Goal: Transaction & Acquisition: Book appointment/travel/reservation

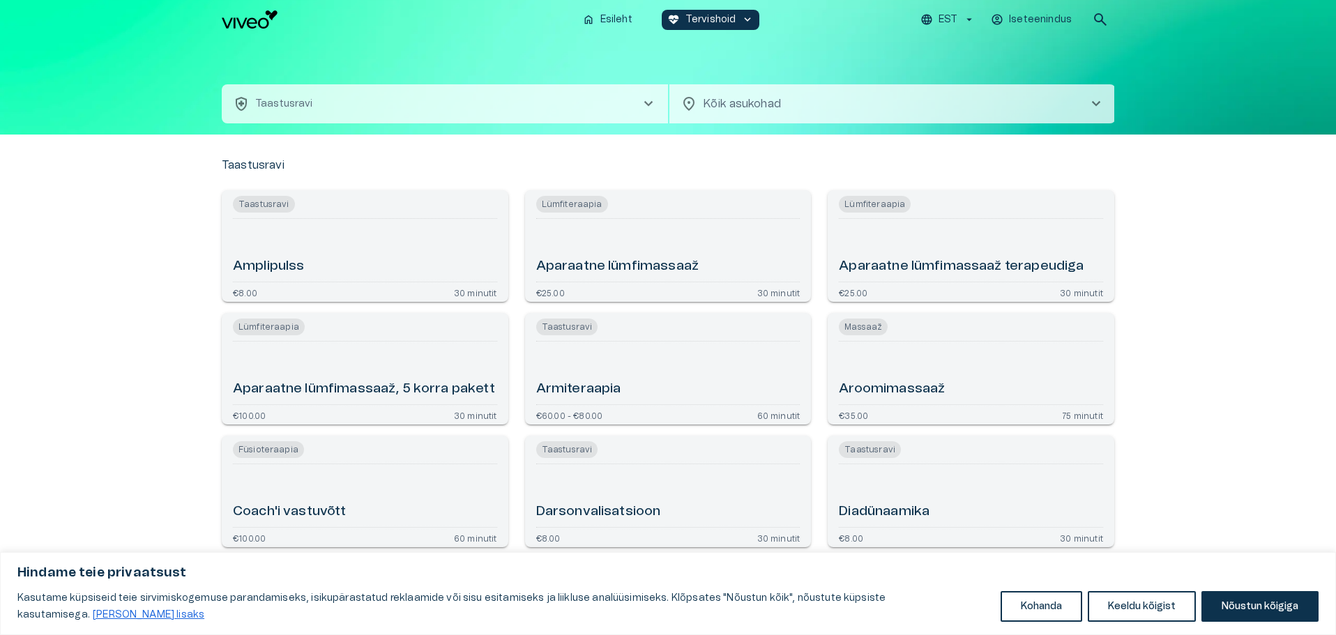
click at [744, 102] on body "Hindame teie privaatsust Kasutame küpsiseid teie sirvimiskogemuse parandamiseks…" at bounding box center [668, 317] width 1336 height 635
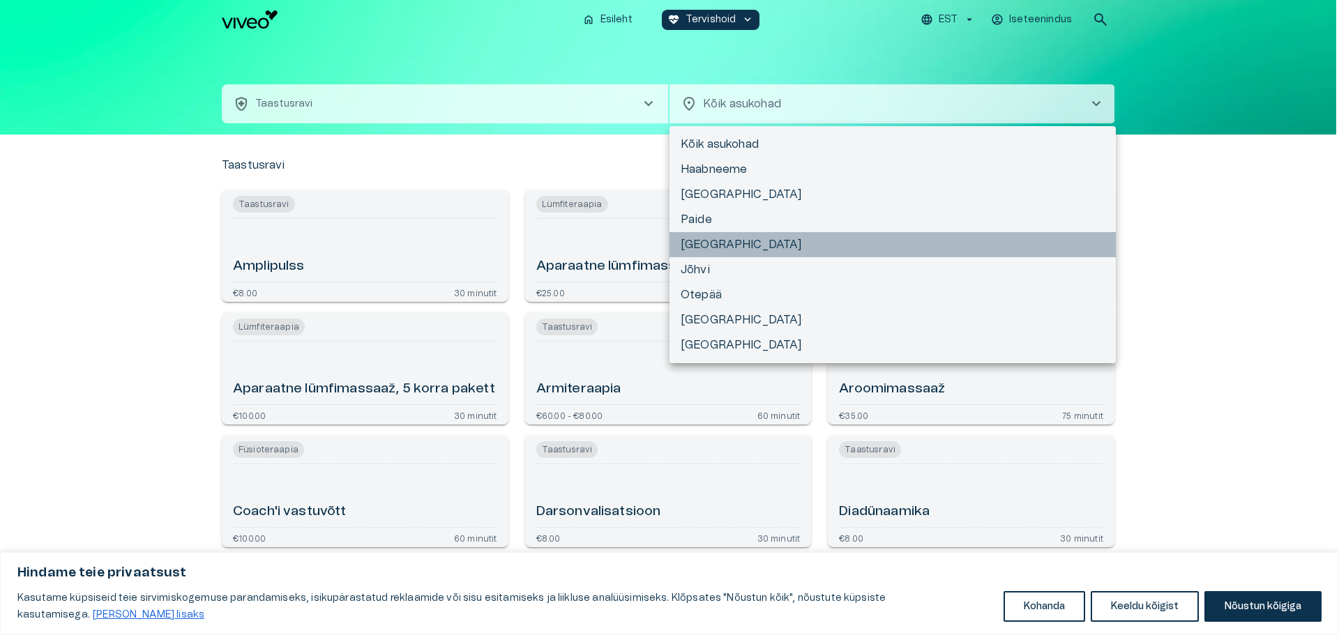
click at [728, 240] on li "[GEOGRAPHIC_DATA]" at bounding box center [893, 244] width 446 height 25
type input "**********"
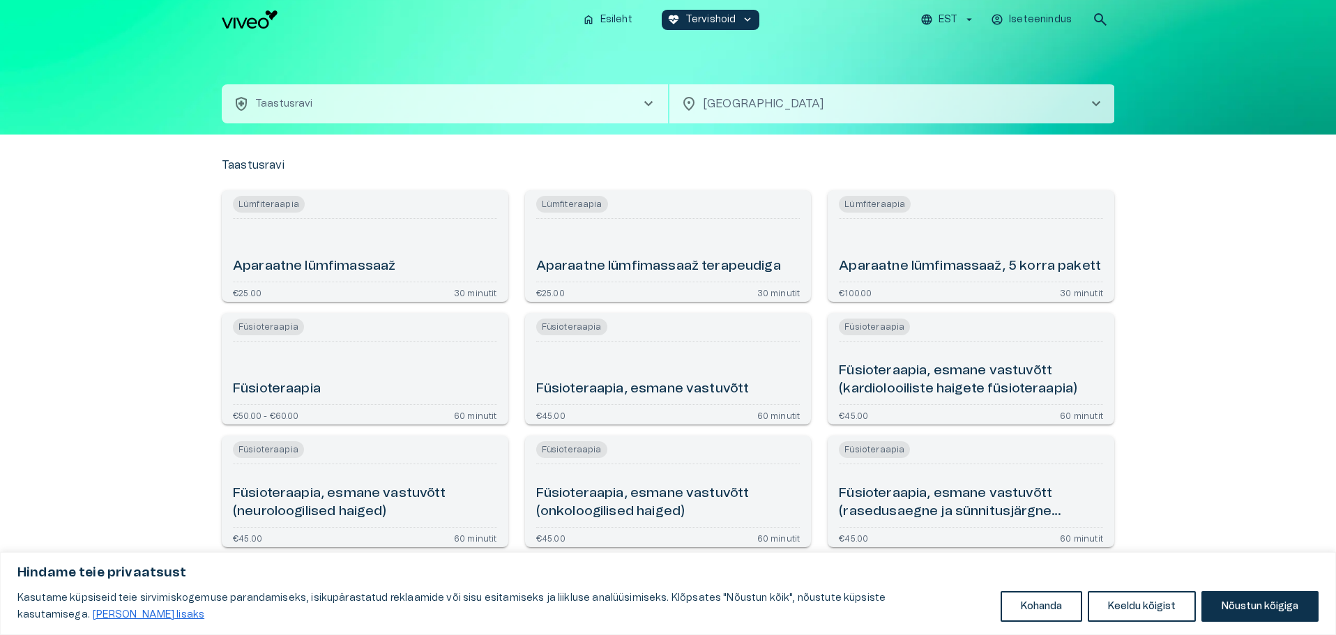
click at [575, 107] on button "health_and_safety Taastusravi chevron_right" at bounding box center [445, 103] width 446 height 39
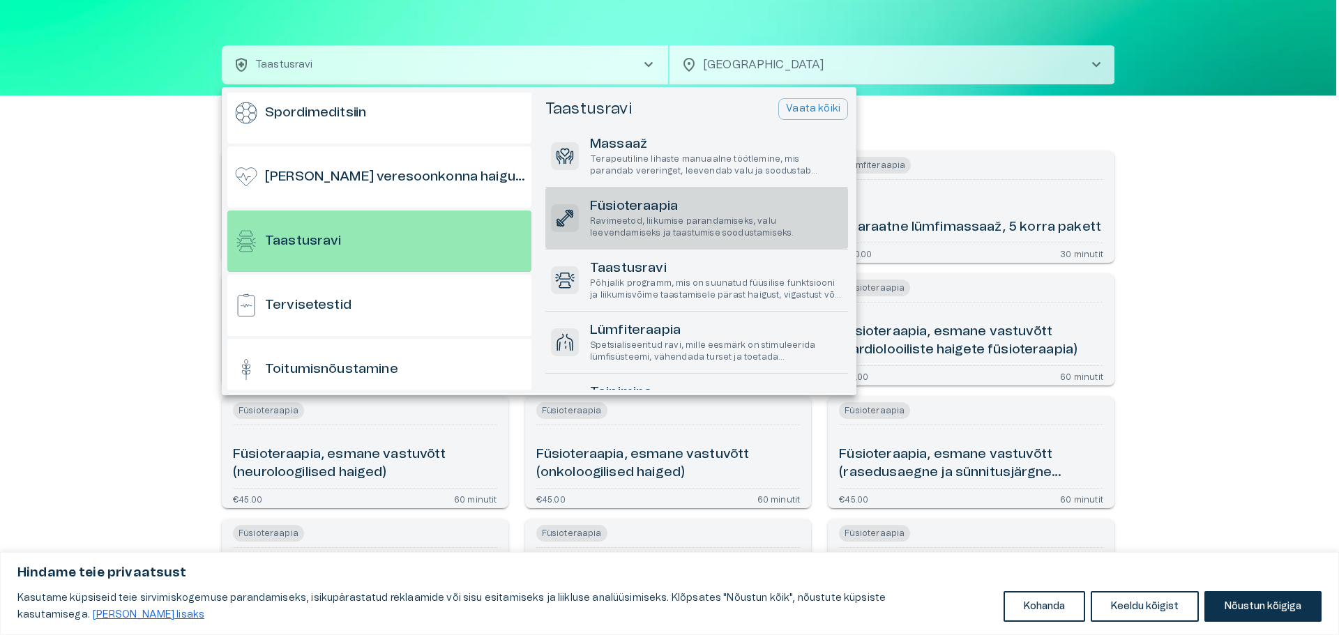
click at [689, 228] on p "Ravimeetod, liikumise parandamiseks, valu leevendamiseks ja taastumise soodusta…" at bounding box center [716, 228] width 252 height 24
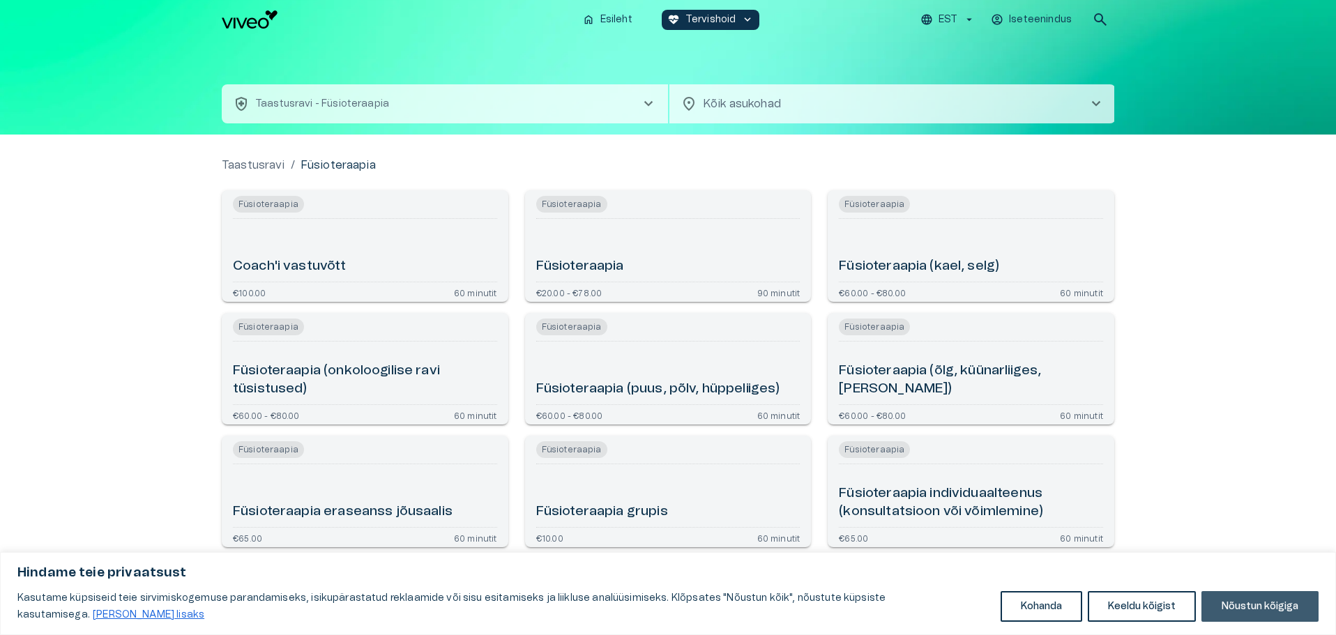
click at [1267, 595] on button "Nõustun kõigiga" at bounding box center [1260, 606] width 117 height 31
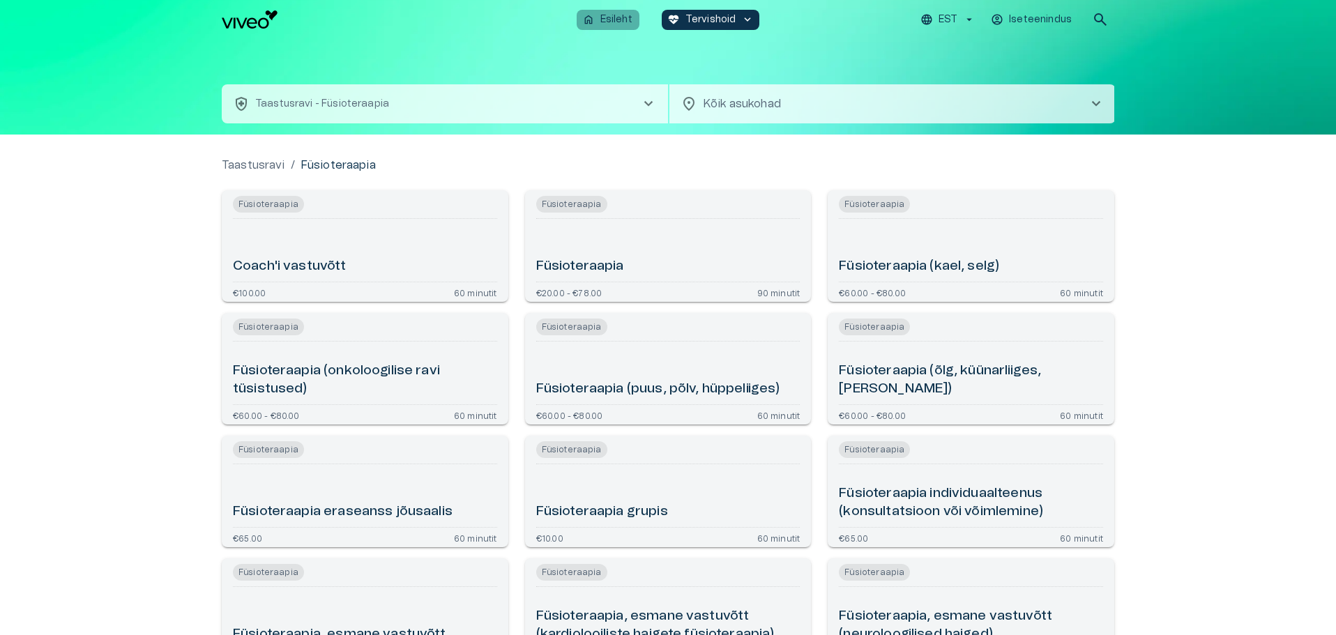
click at [587, 17] on span "home" at bounding box center [588, 19] width 13 height 13
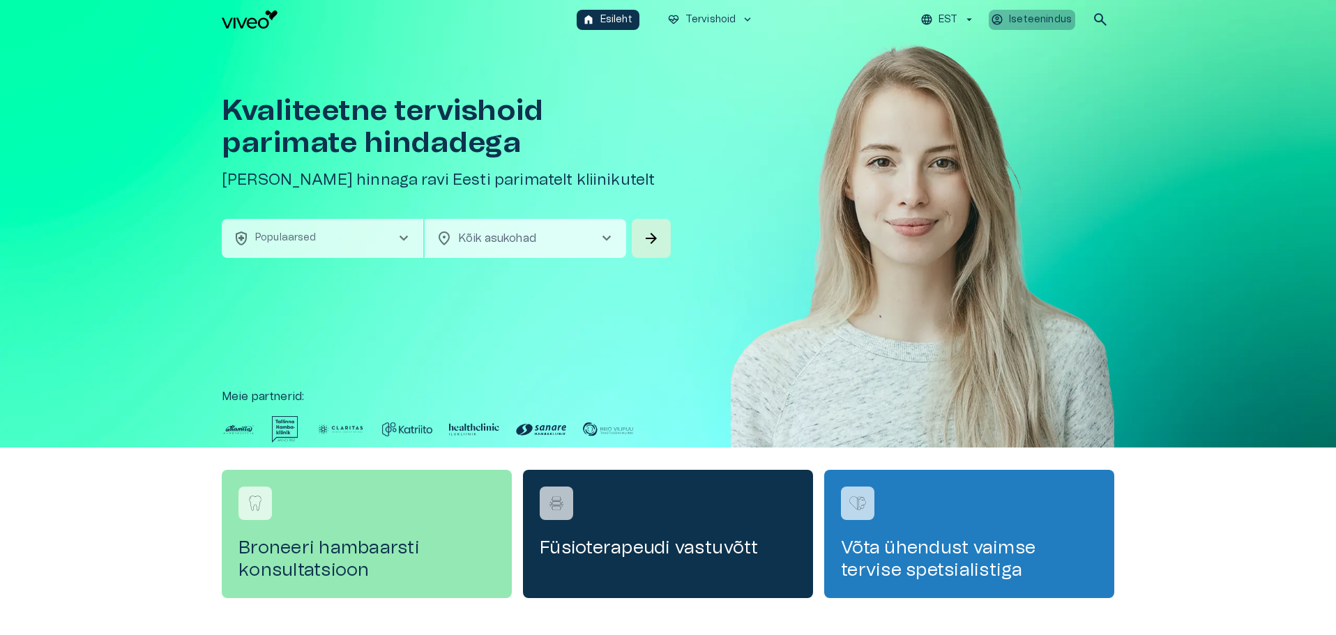
click at [1034, 19] on p "Iseteenindus" at bounding box center [1040, 20] width 63 height 15
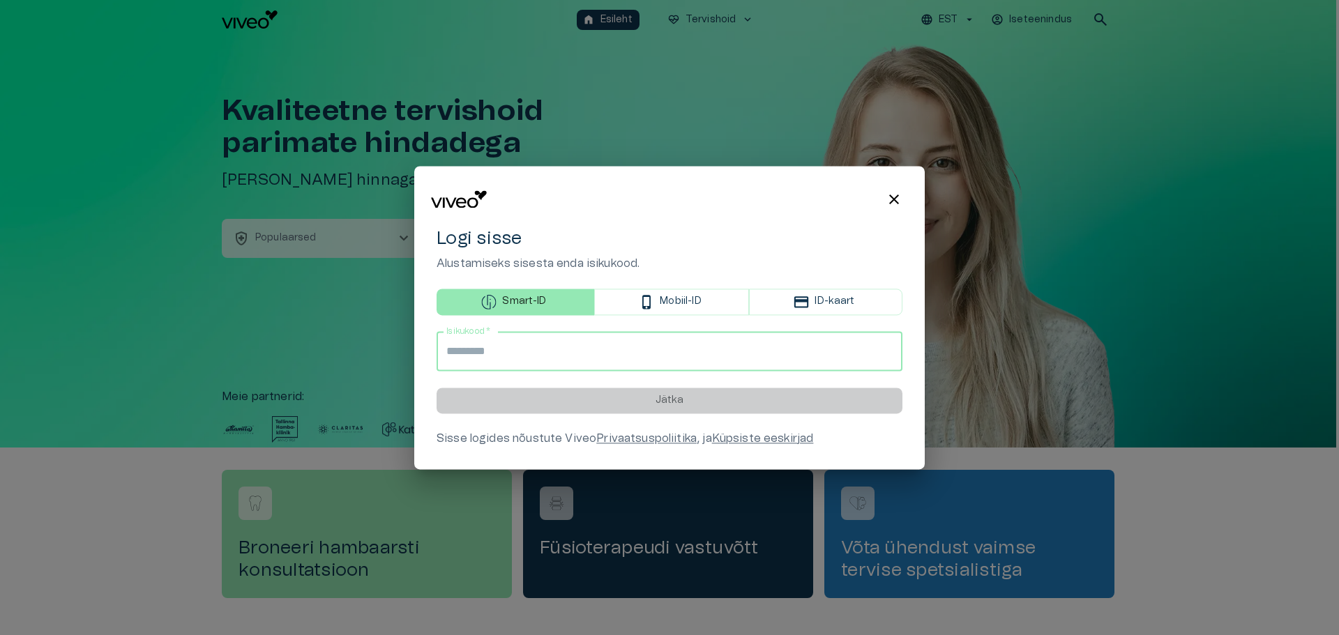
click at [571, 347] on input "Isikukood   *" at bounding box center [670, 351] width 466 height 39
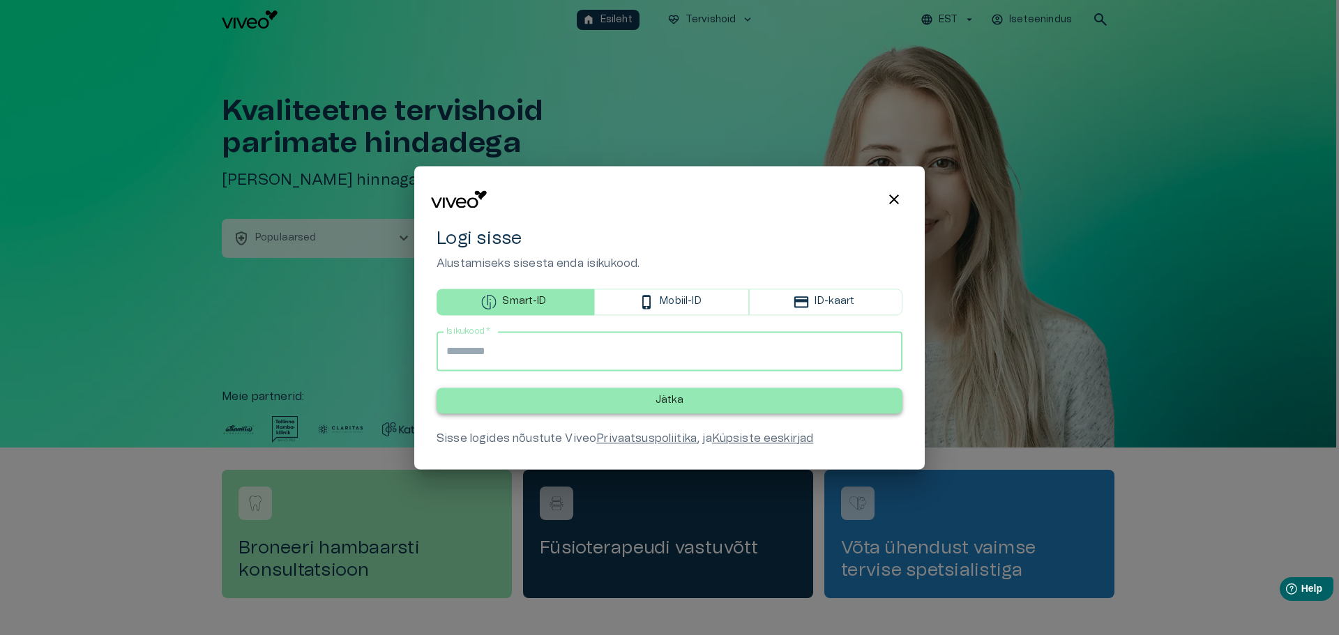
type input "**********"
click at [698, 408] on button "Jätka" at bounding box center [670, 401] width 466 height 26
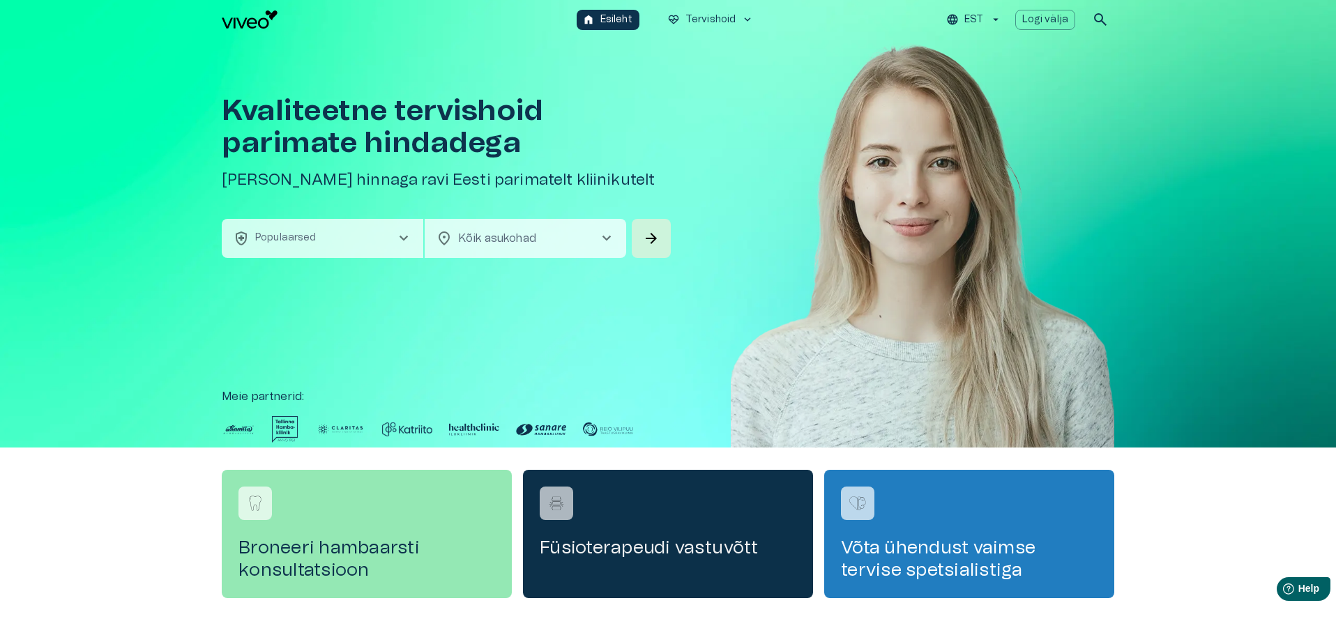
click at [632, 545] on h4 "Füsioterapeudi vastuvõtt" at bounding box center [668, 548] width 257 height 22
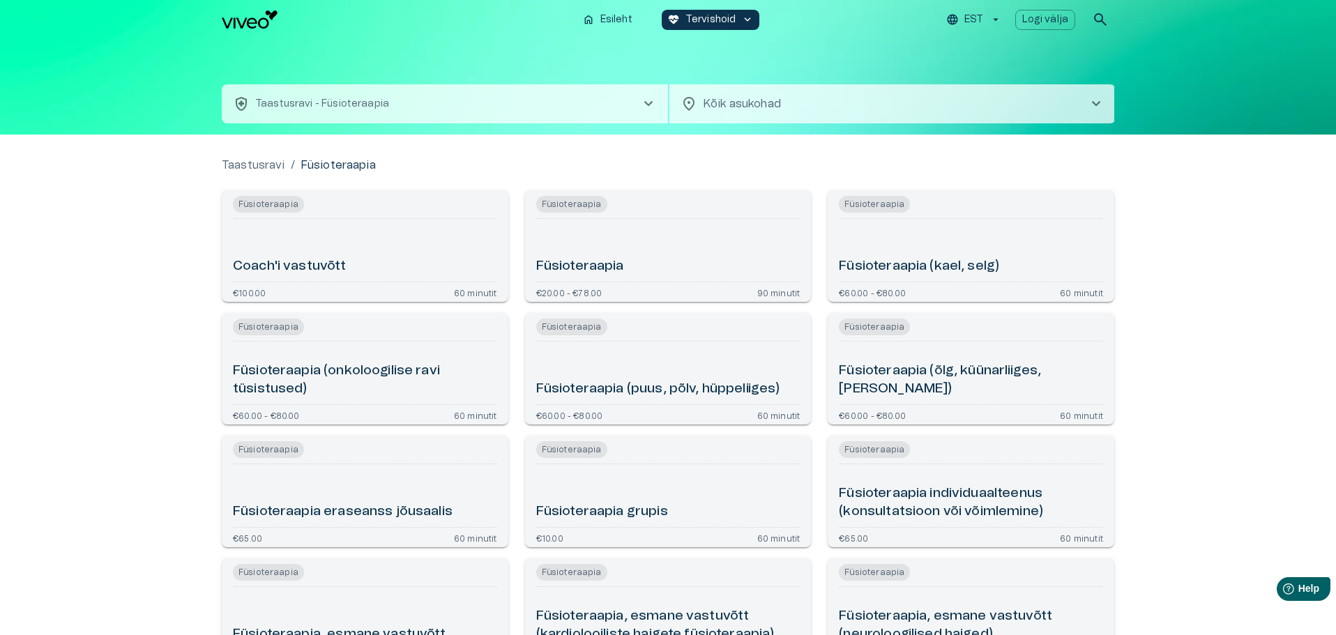
click at [280, 103] on p "Taastusravi - Füsioteraapia" at bounding box center [322, 104] width 134 height 15
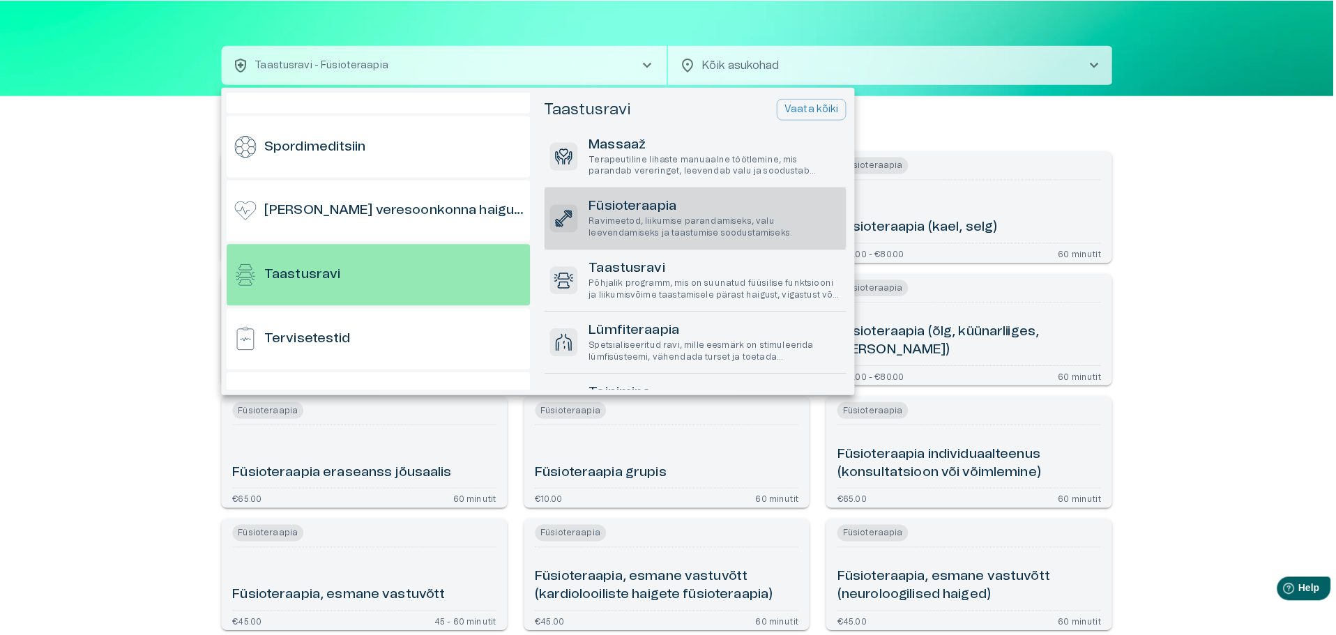
scroll to position [1101, 0]
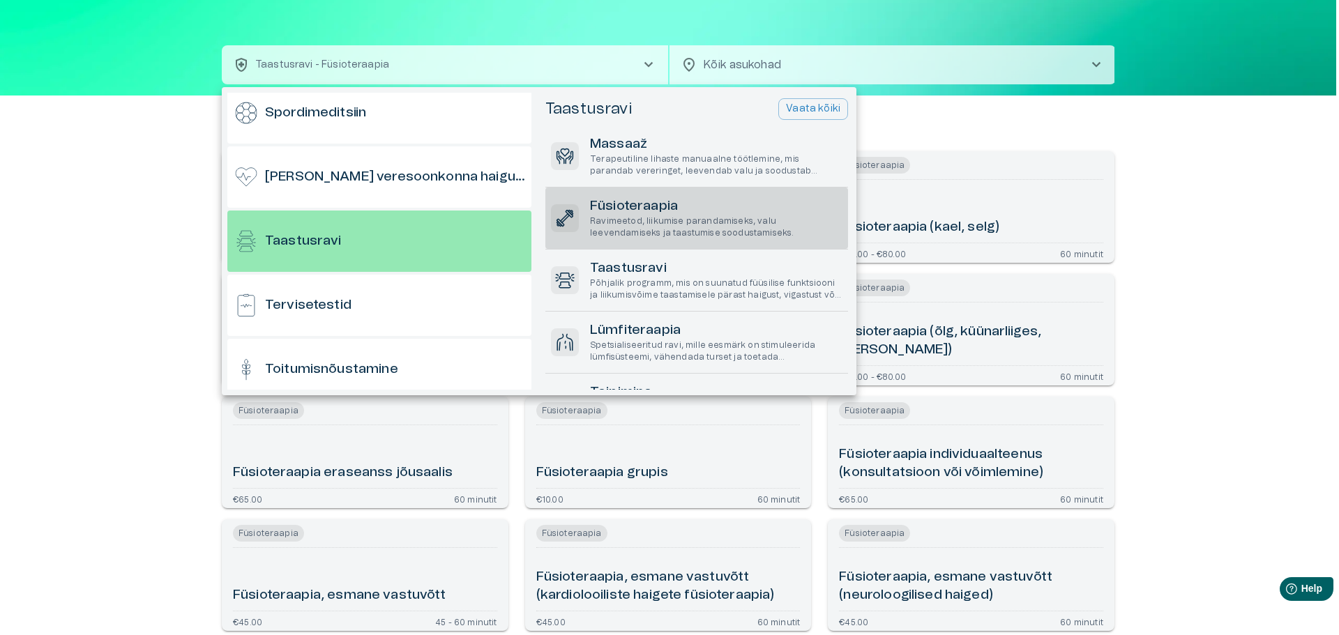
click at [634, 217] on p "Ravimeetod, liikumise parandamiseks, valu leevendamiseks ja taastumise soodusta…" at bounding box center [716, 228] width 252 height 24
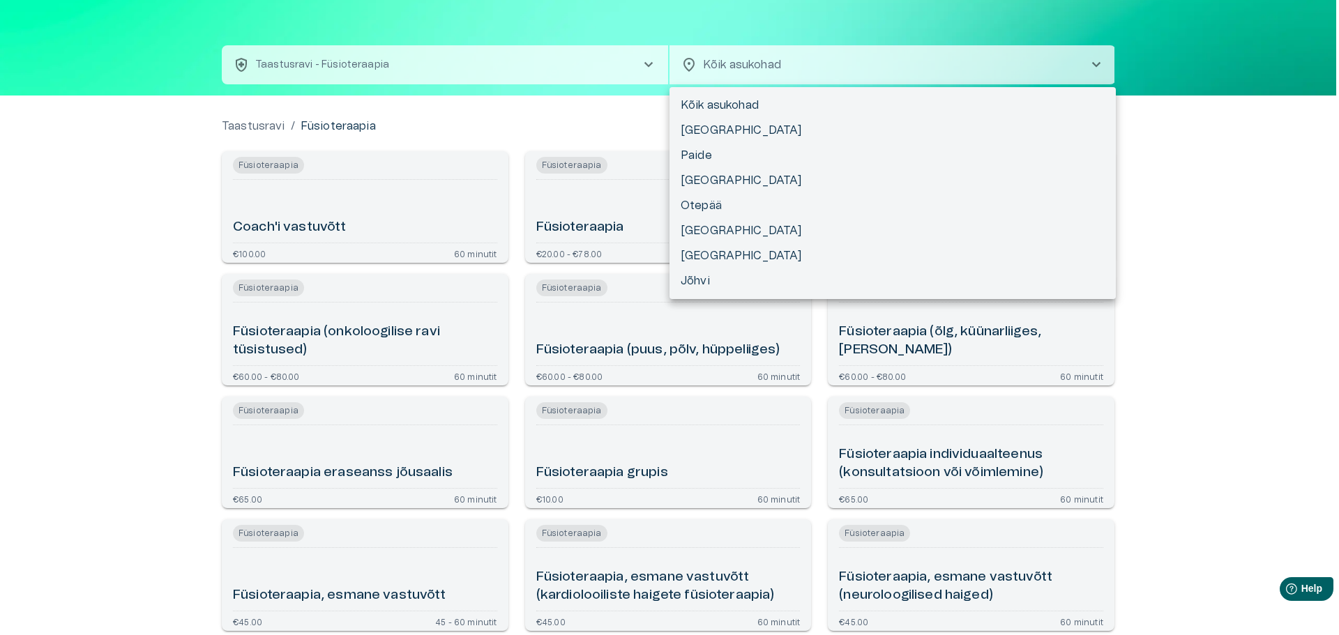
click at [869, 79] on body "Hindame teie privaatsust Kasutame küpsiseid teie sirvimiskogemuse parandamiseks…" at bounding box center [669, 278] width 1339 height 635
click at [735, 185] on li "[GEOGRAPHIC_DATA]" at bounding box center [893, 180] width 446 height 25
type input "**********"
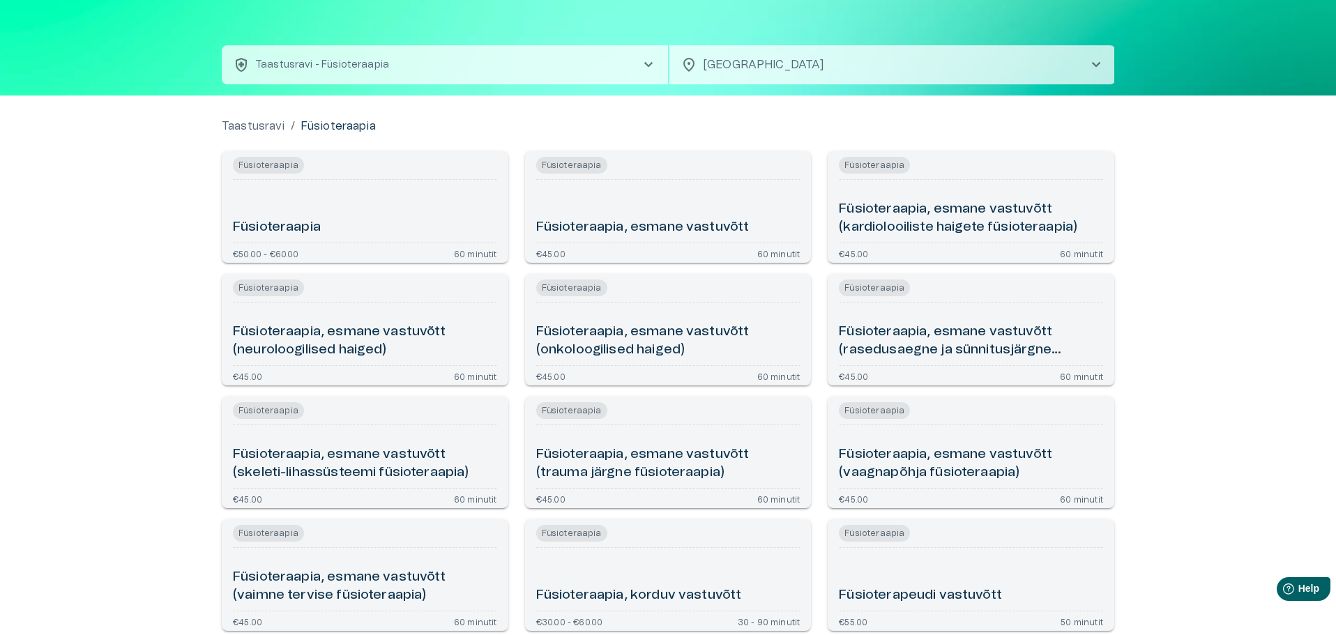
click at [730, 190] on div "Füsioteraapia, esmane vastuvõtt" at bounding box center [668, 212] width 264 height 52
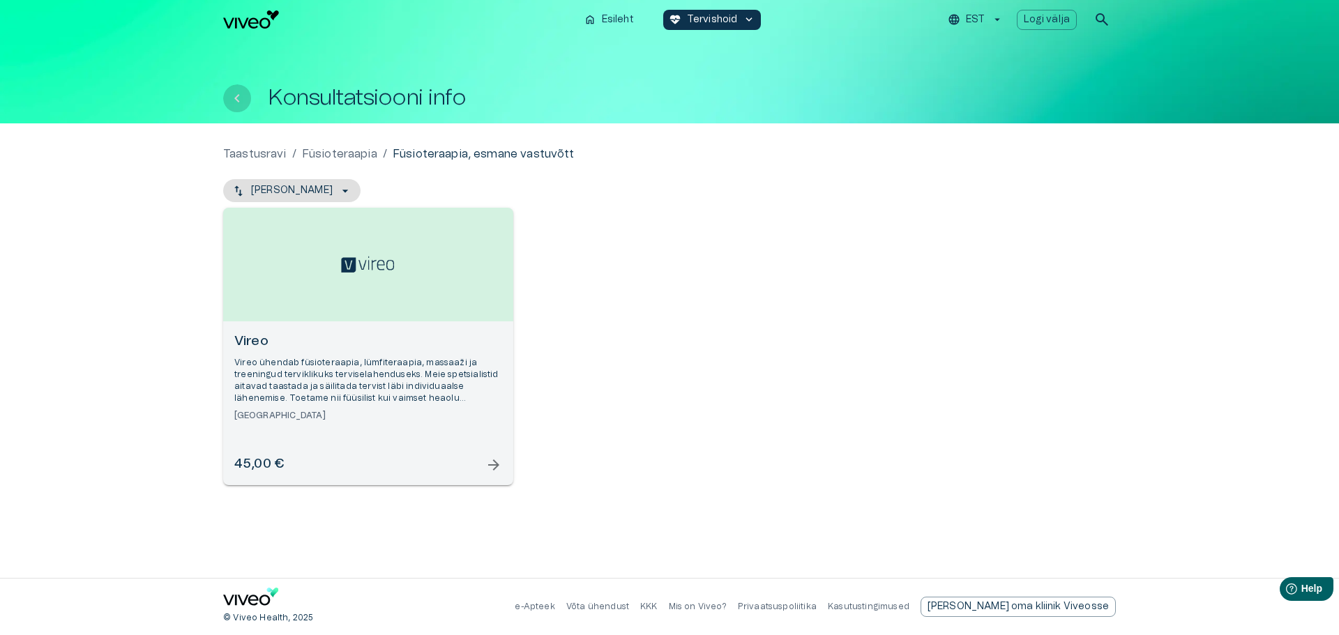
click at [228, 94] on button "Tagasi" at bounding box center [237, 98] width 28 height 28
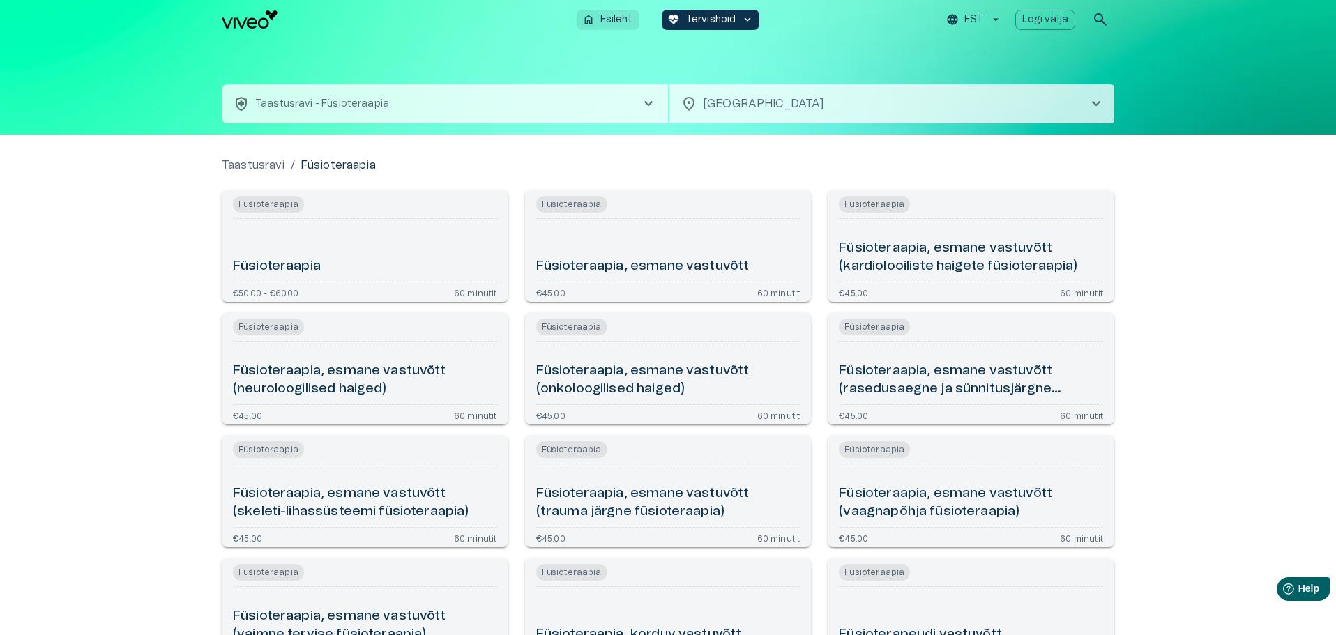
click at [600, 20] on button "home Esileht" at bounding box center [608, 20] width 63 height 20
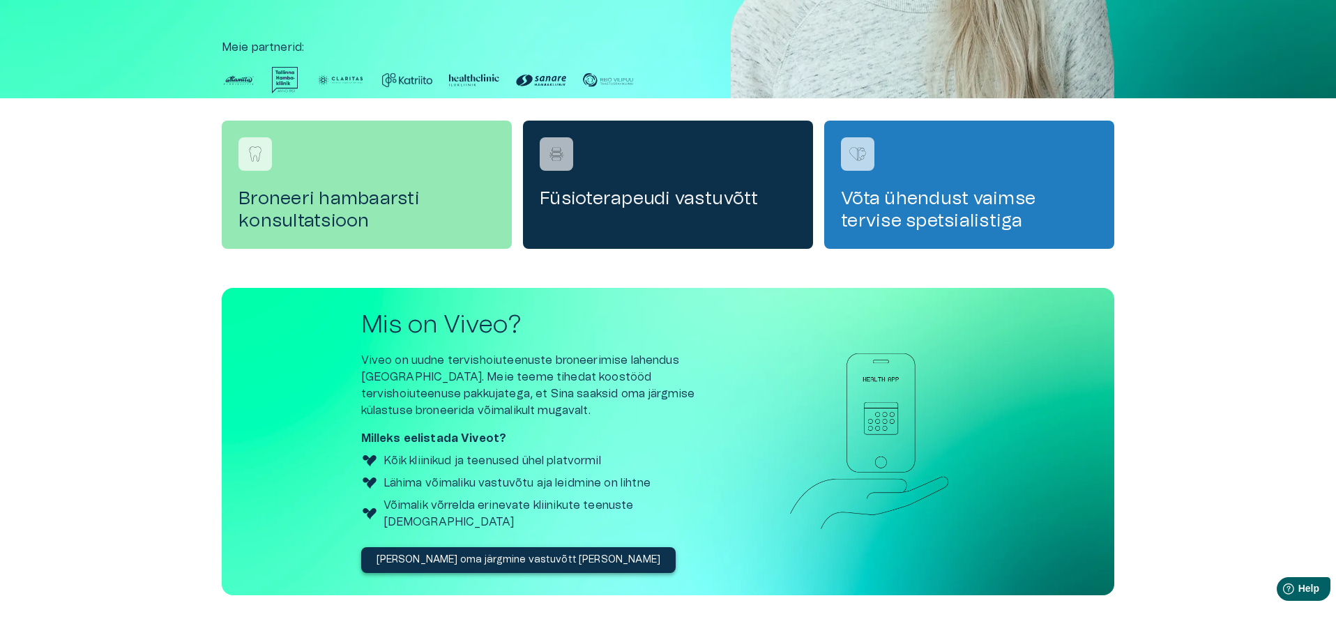
scroll to position [325, 0]
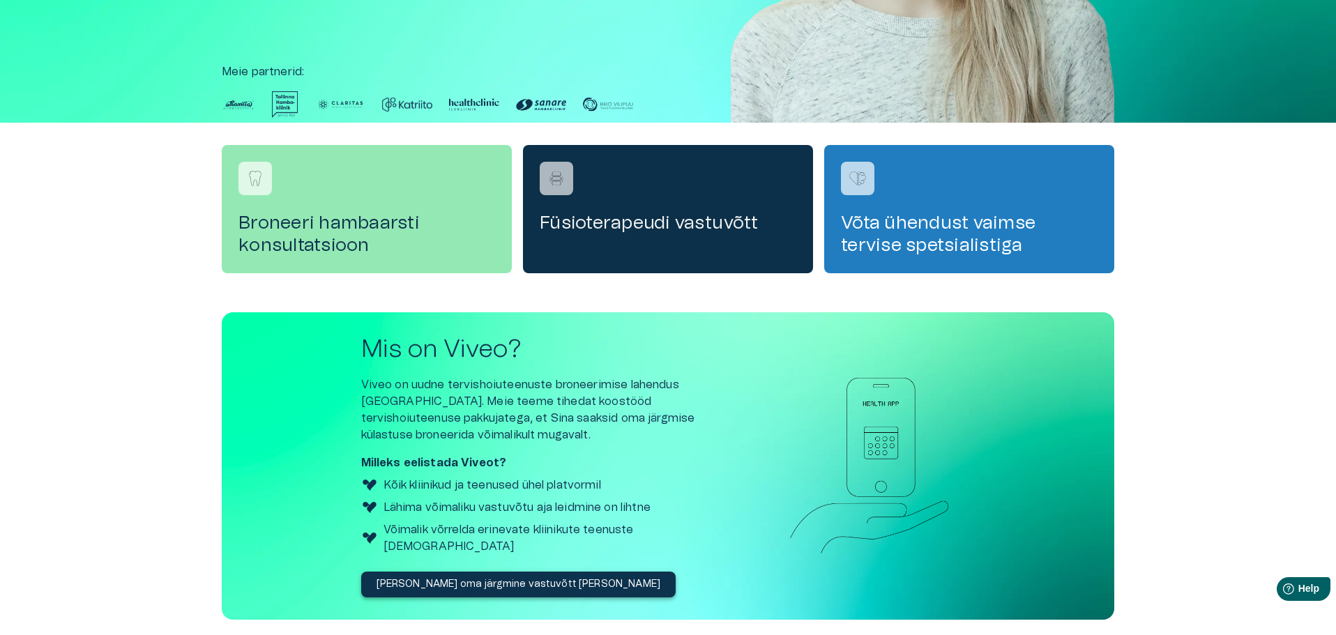
click at [672, 216] on h4 "Füsioterapeudi vastuvõtt" at bounding box center [668, 223] width 257 height 22
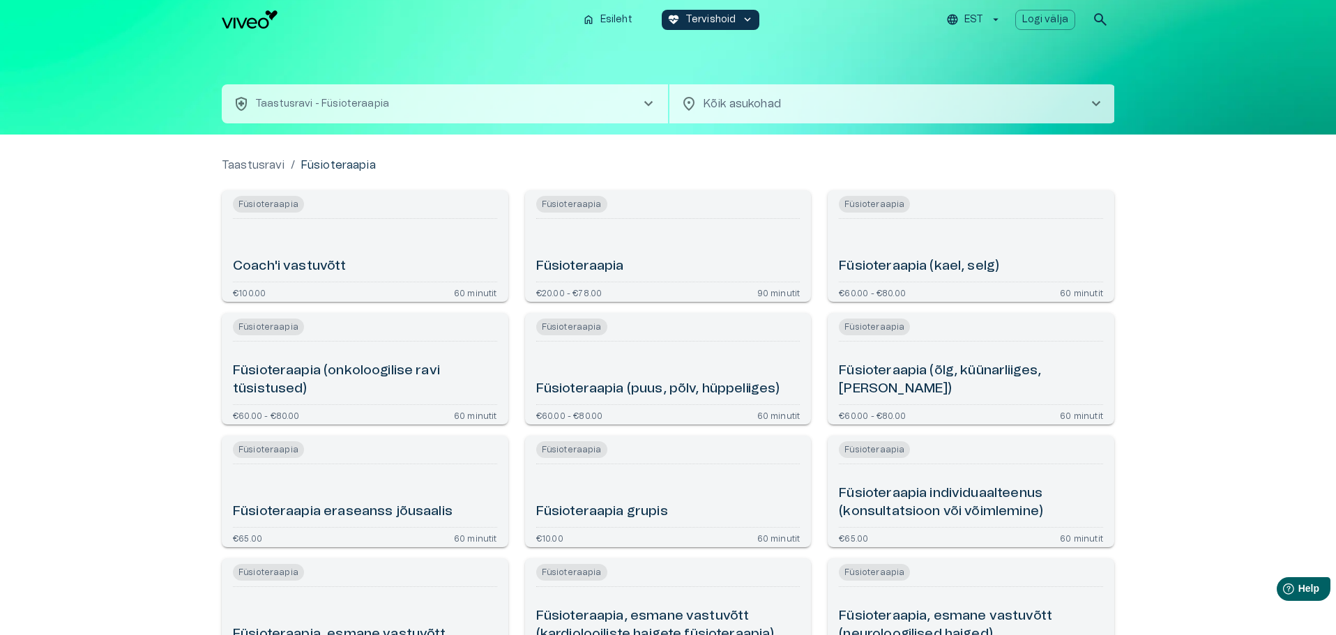
click at [730, 105] on body "Hindame teie privaatsust Kasutame küpsiseid teie sirvimiskogemuse parandamiseks…" at bounding box center [668, 317] width 1336 height 635
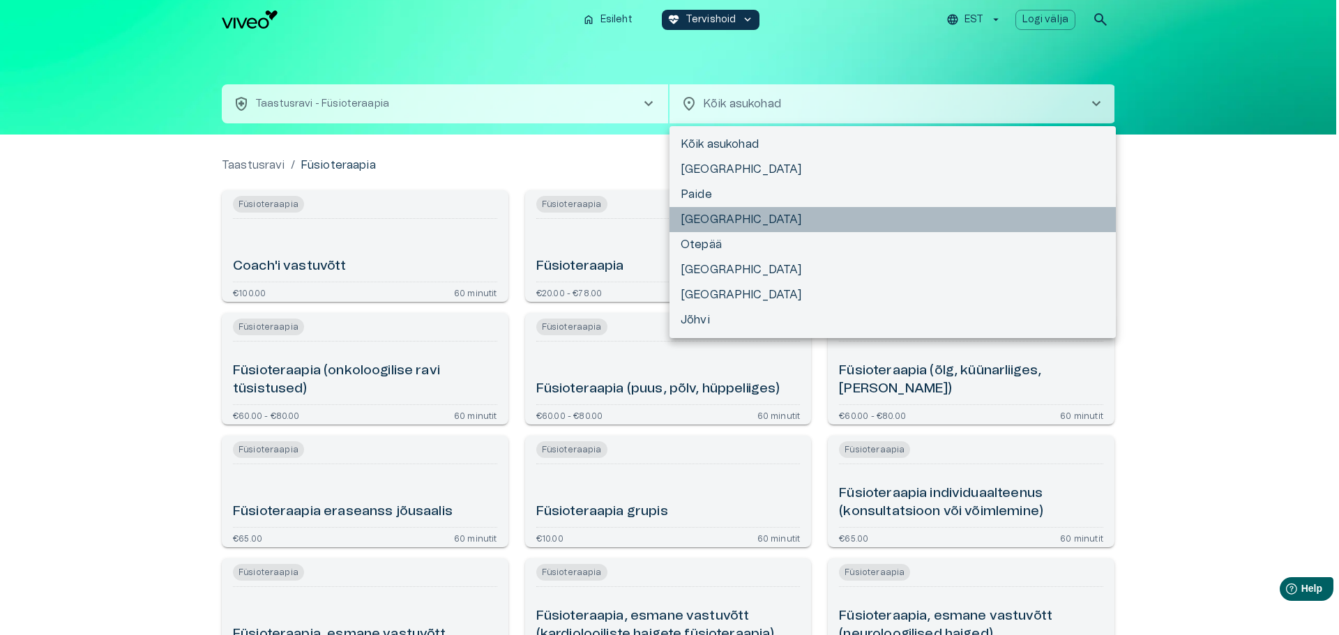
click at [711, 216] on li "[GEOGRAPHIC_DATA]" at bounding box center [893, 219] width 446 height 25
type input "**********"
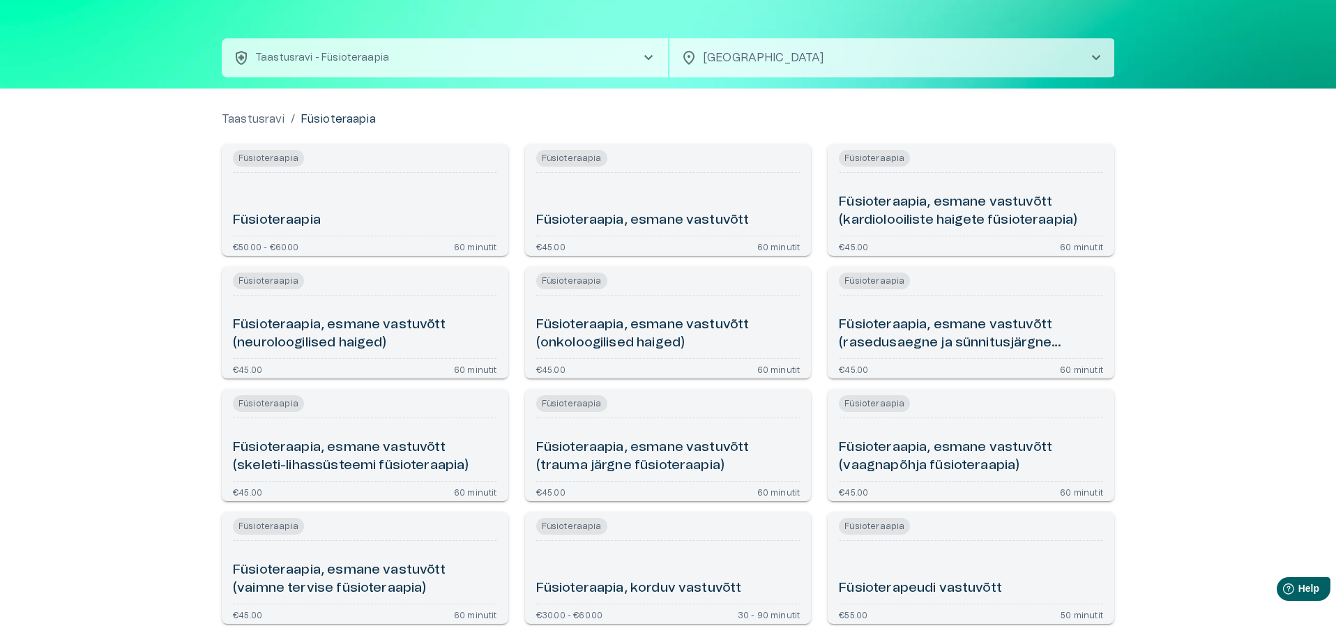
scroll to position [70, 0]
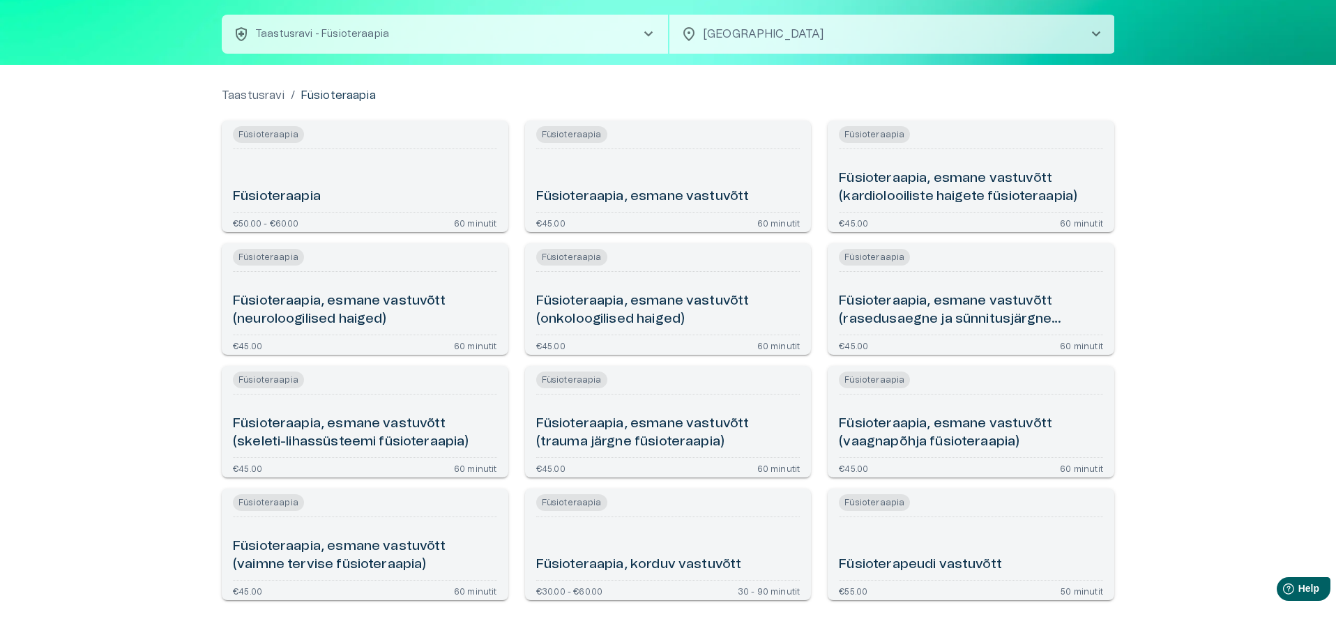
click at [695, 195] on h6 "Füsioteraapia, esmane vastuvõtt" at bounding box center [642, 197] width 213 height 19
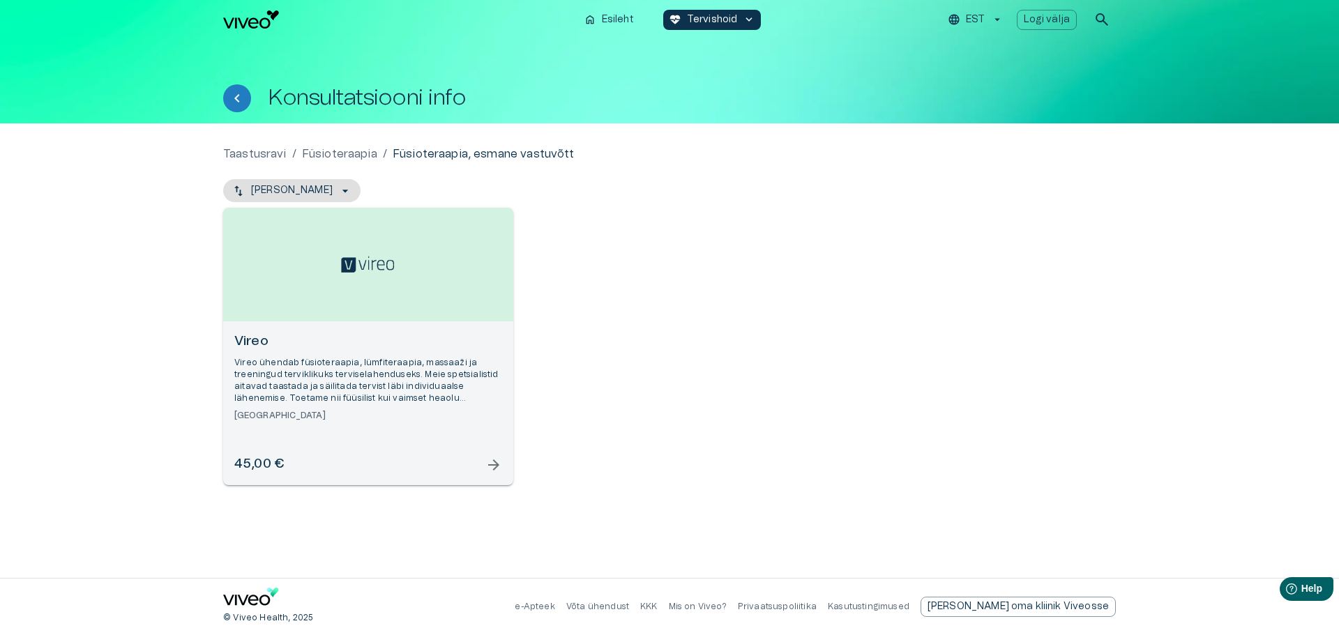
click at [312, 389] on p "Vireo ühendab füsioteraapia, lümfiteraapia, massaaži ja treeningud terviklikuks…" at bounding box center [368, 381] width 268 height 48
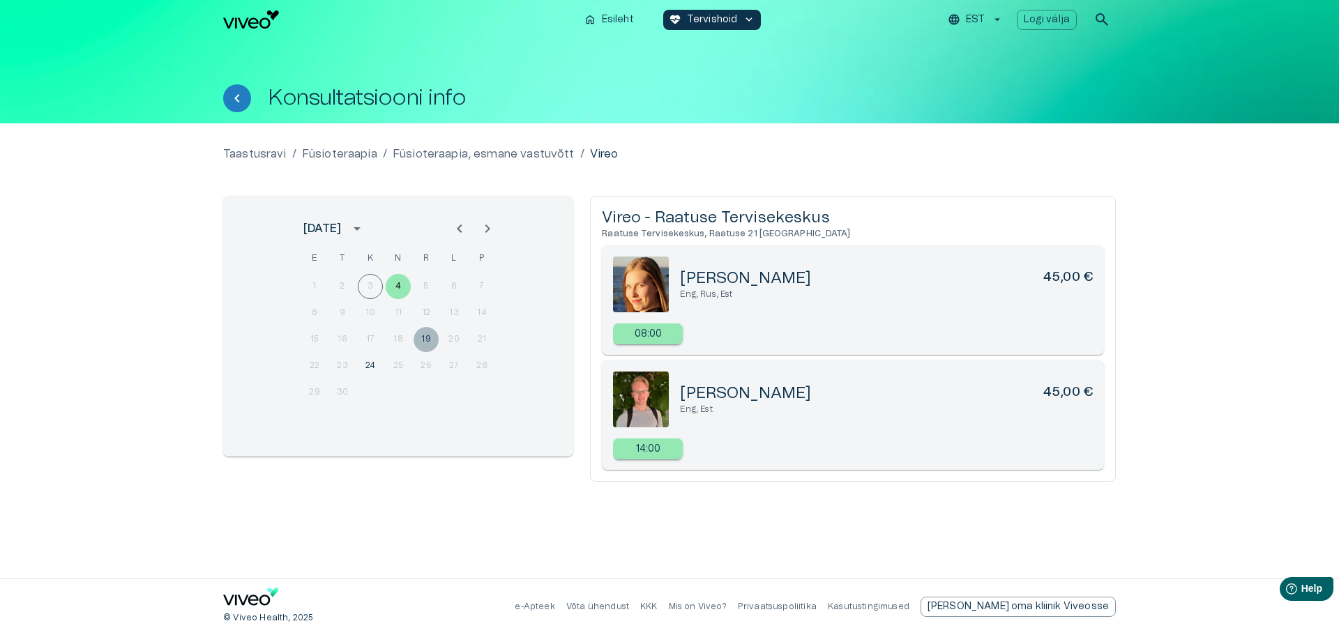
click at [428, 341] on button "19" at bounding box center [426, 339] width 25 height 25
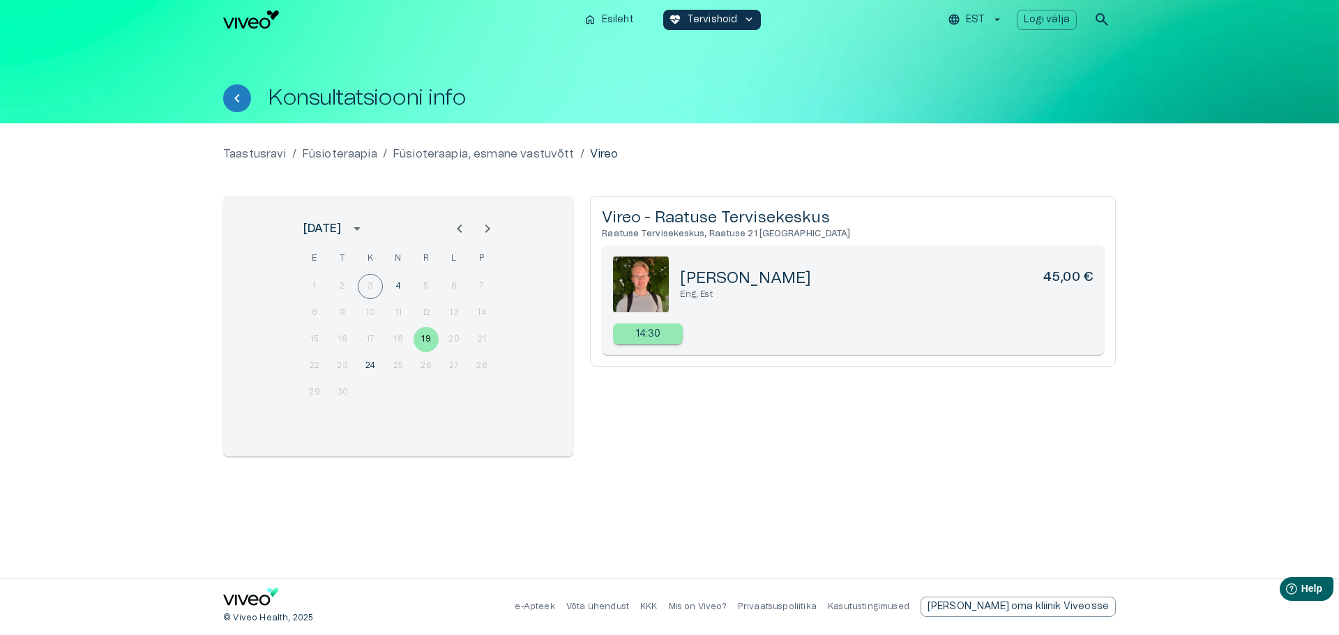
click at [629, 607] on p "Võta ühendust" at bounding box center [597, 607] width 63 height 12
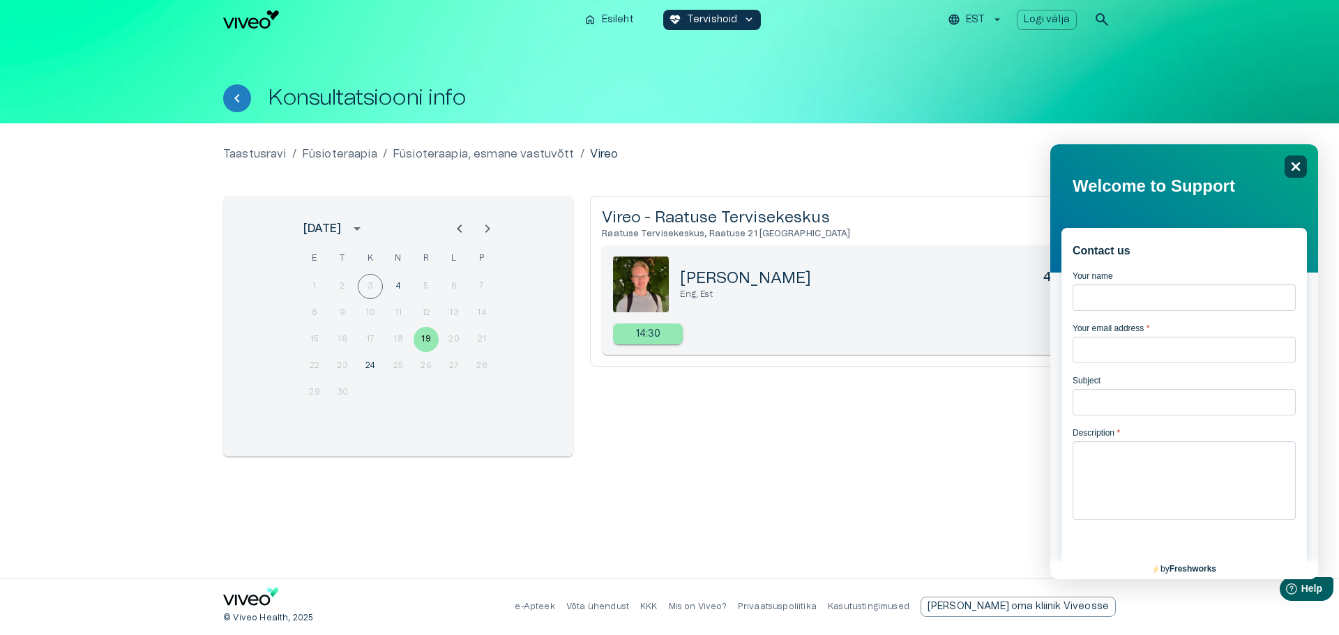
click at [1290, 165] on div "Close" at bounding box center [1296, 167] width 22 height 22
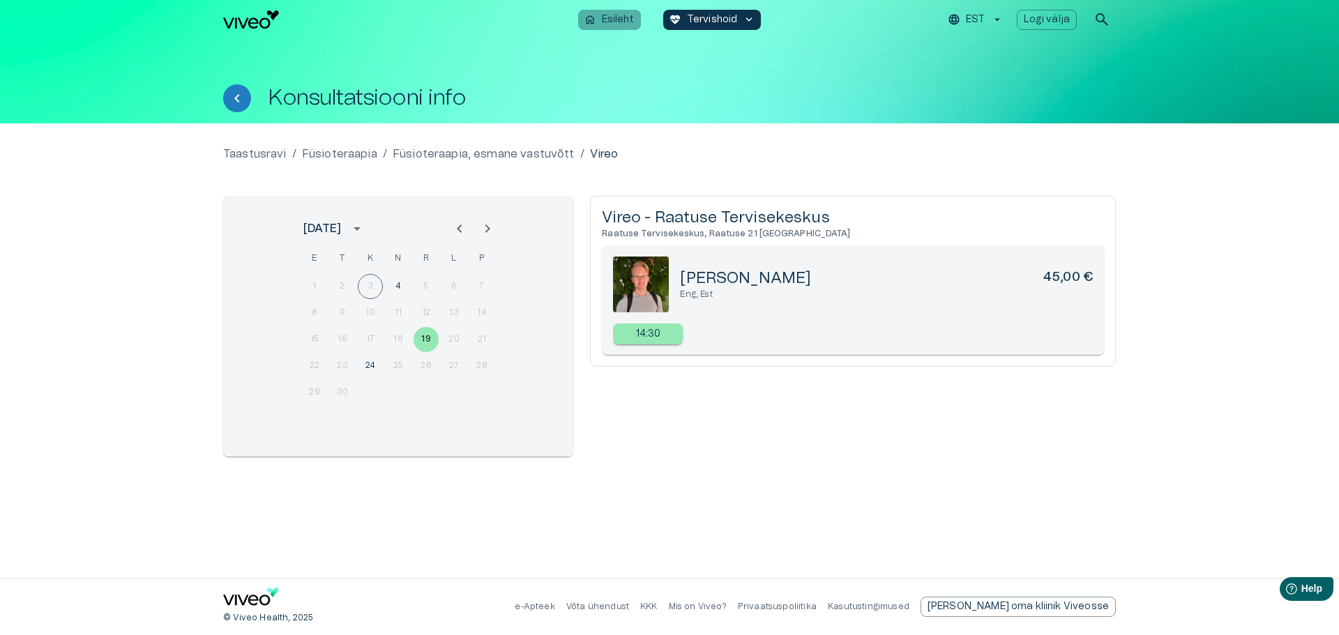
click at [592, 20] on span "home" at bounding box center [590, 19] width 13 height 13
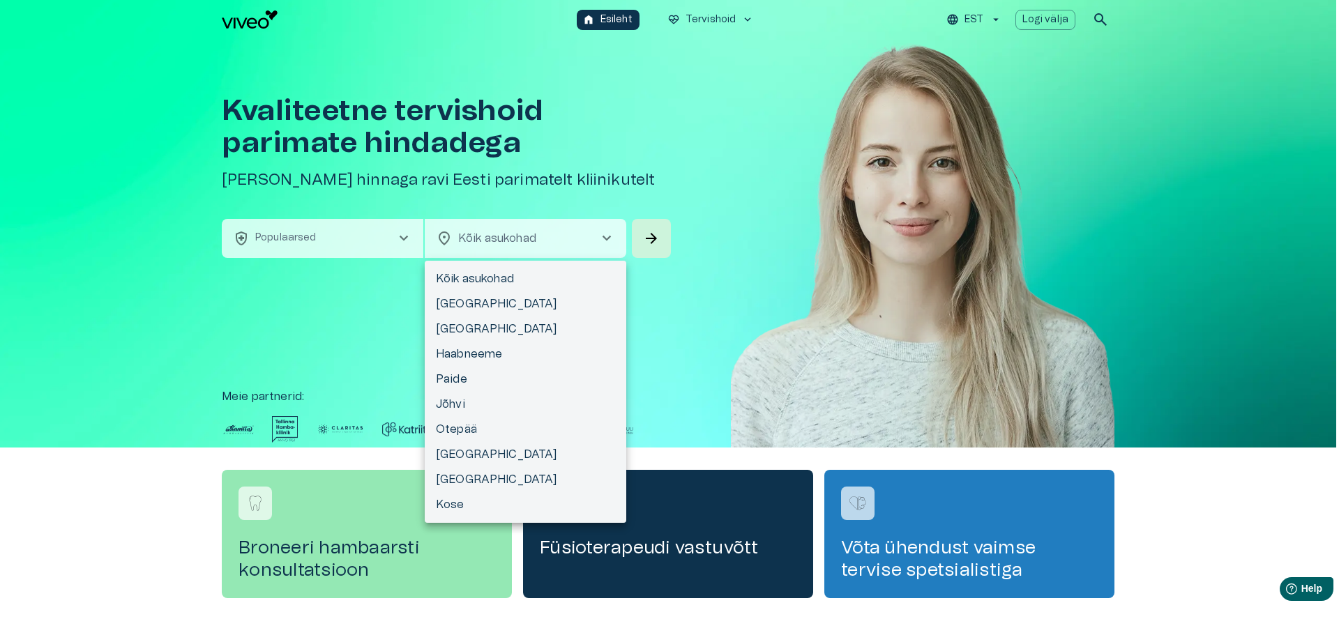
click at [500, 227] on body "Hindame teie privaatsust Kasutame küpsiseid teie sirvimiskogemuse parandamiseks…" at bounding box center [669, 317] width 1339 height 635
click at [500, 228] on div at bounding box center [669, 317] width 1339 height 635
